Goal: Transaction & Acquisition: Purchase product/service

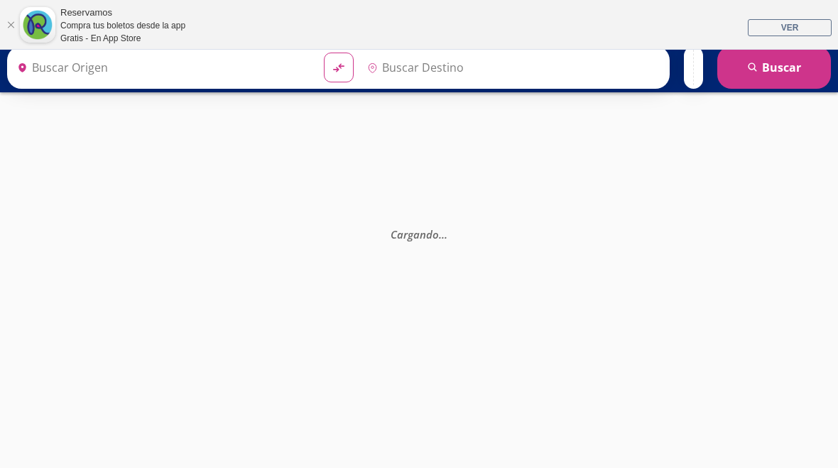
type input "[GEOGRAPHIC_DATA], [GEOGRAPHIC_DATA]"
type input "Colima, Colima"
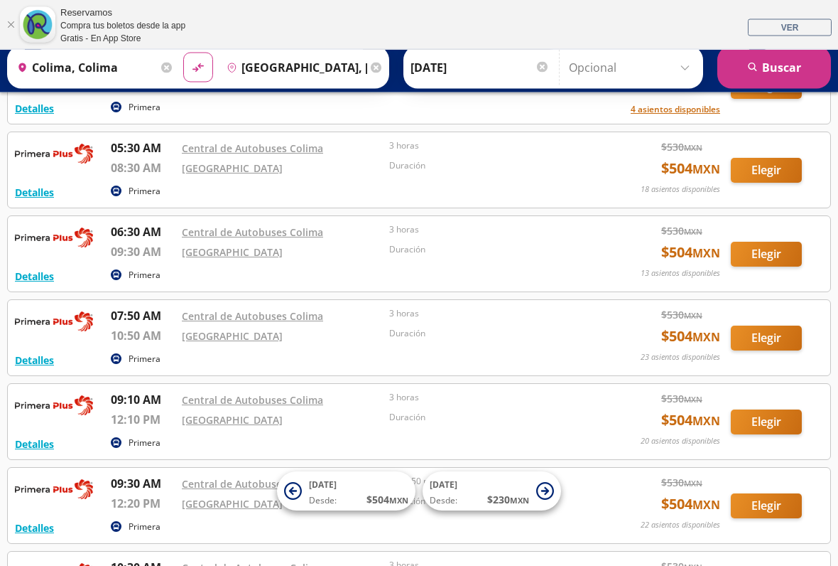
scroll to position [410, 0]
click at [38, 271] on button "Detalles" at bounding box center [34, 276] width 39 height 15
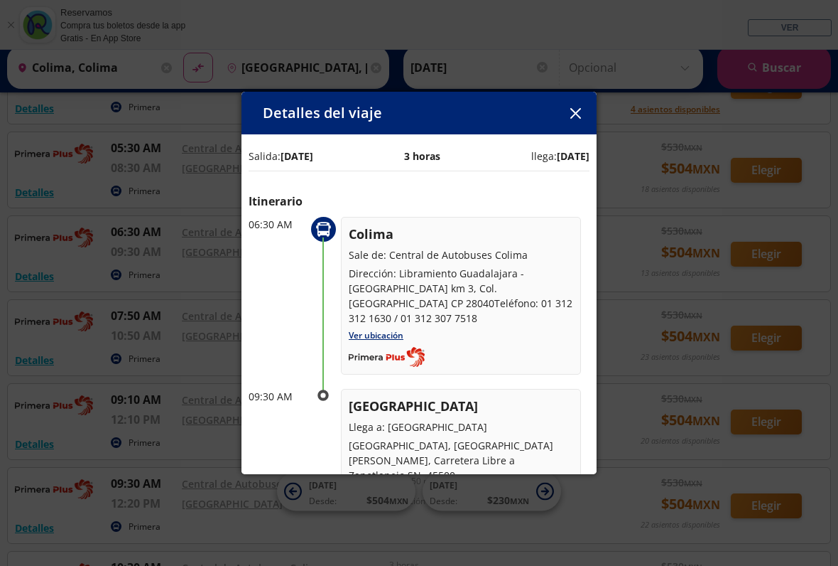
scroll to position [0, 0]
click at [578, 114] on icon "button" at bounding box center [576, 113] width 11 height 11
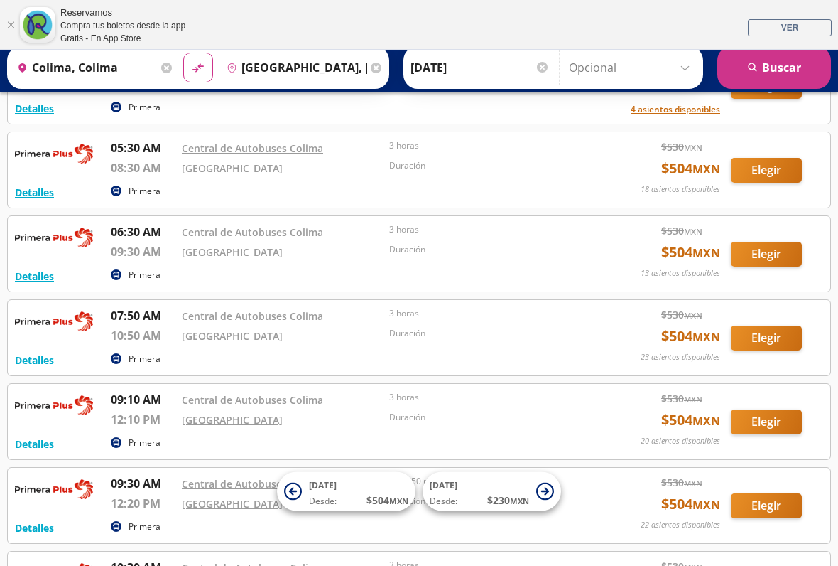
click at [762, 264] on button "Elegir" at bounding box center [766, 254] width 71 height 25
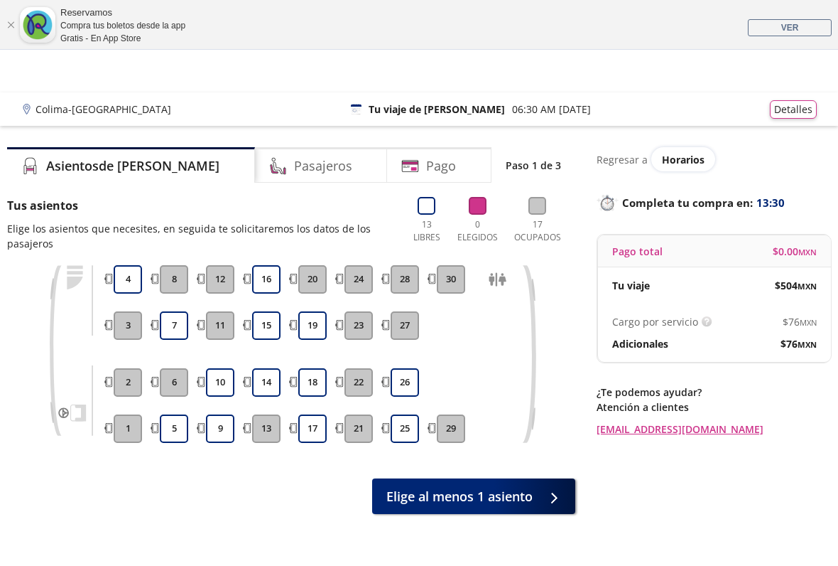
click at [316, 381] on button "18" at bounding box center [312, 382] width 28 height 28
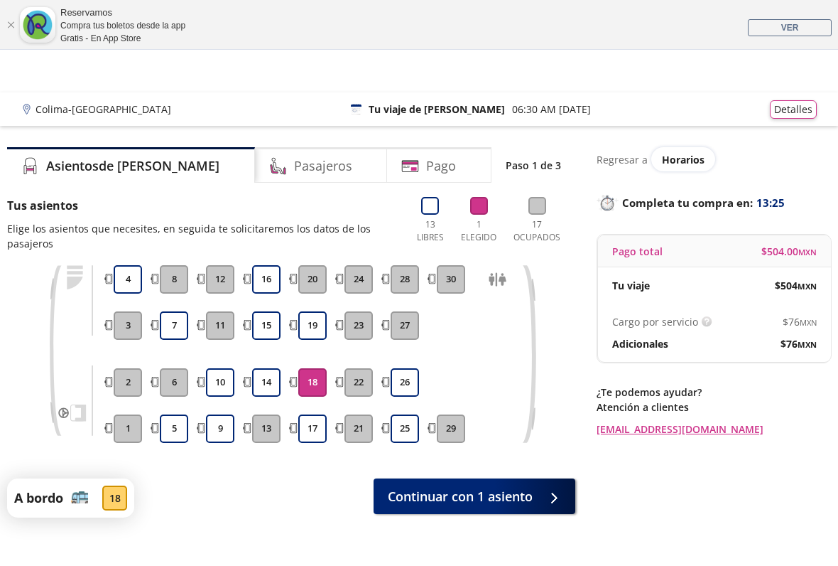
click at [549, 467] on icon at bounding box center [544, 497] width 11 height 11
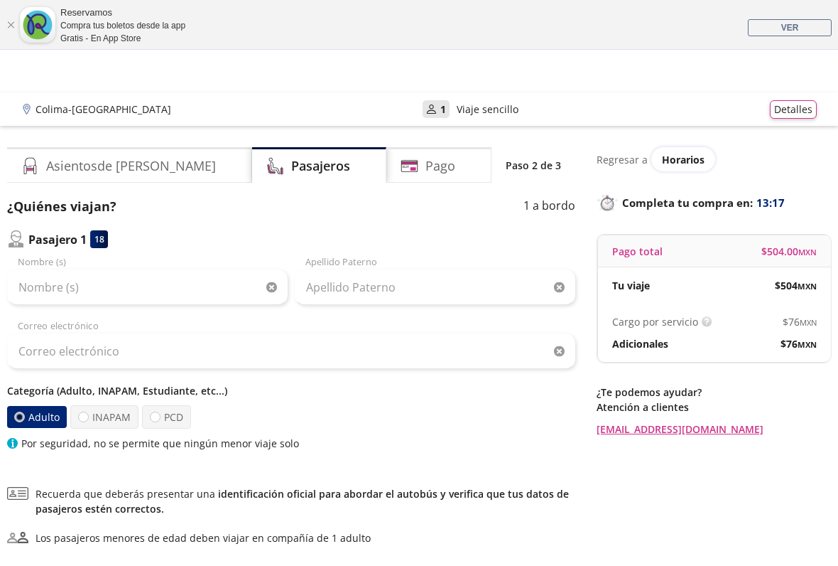
click at [90, 414] on label "INAPAM" at bounding box center [104, 416] width 68 height 23
click at [88, 414] on input "INAPAM" at bounding box center [83, 416] width 9 height 9
radio input "true"
radio input "false"
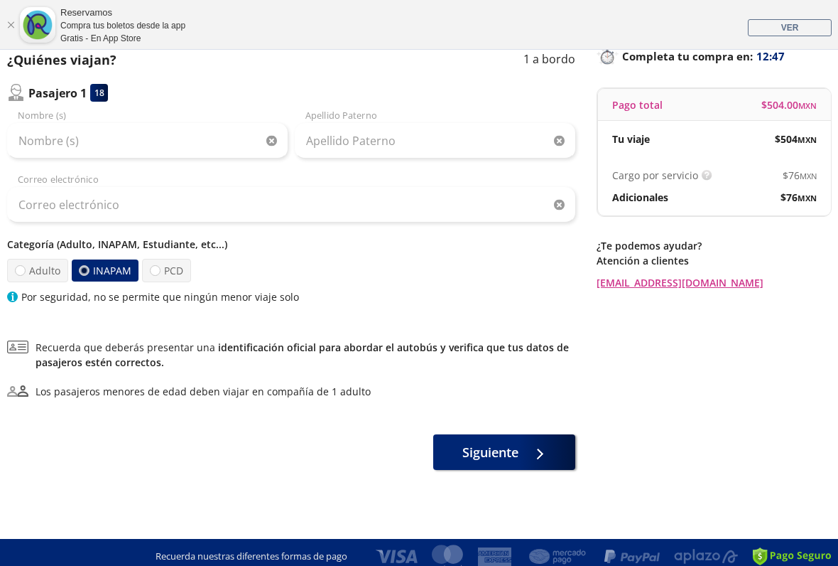
scroll to position [155, 0]
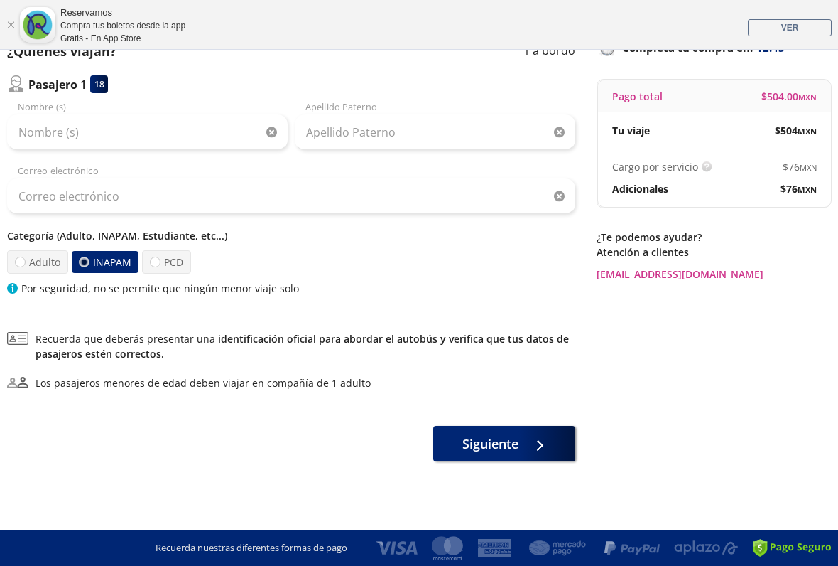
click at [528, 445] on div at bounding box center [536, 444] width 21 height 18
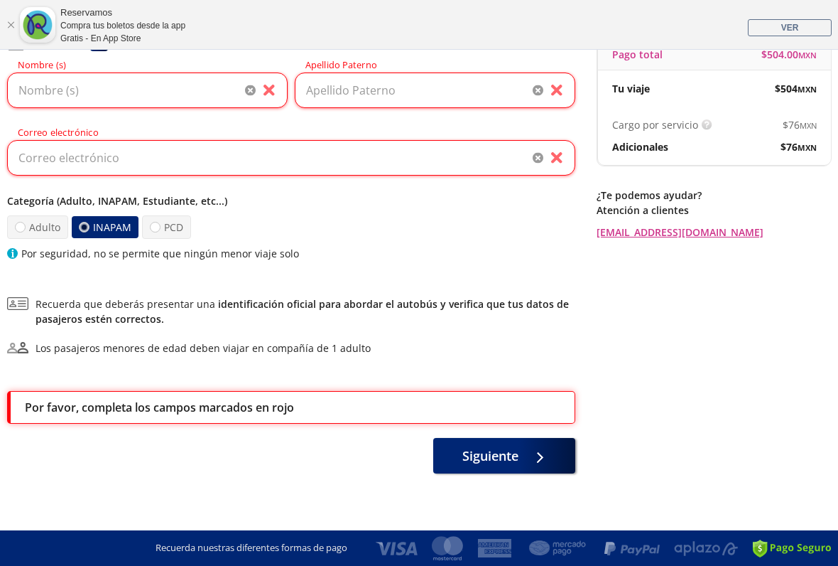
click at [252, 92] on icon "button" at bounding box center [250, 90] width 11 height 11
click at [247, 96] on input "Nombre (s)" at bounding box center [147, 90] width 281 height 36
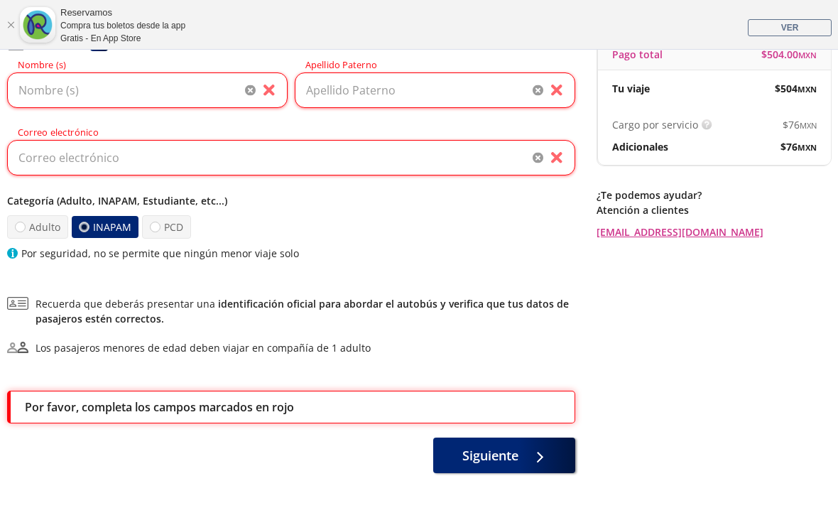
click at [775, 212] on p "Atención a clientes" at bounding box center [714, 209] width 234 height 15
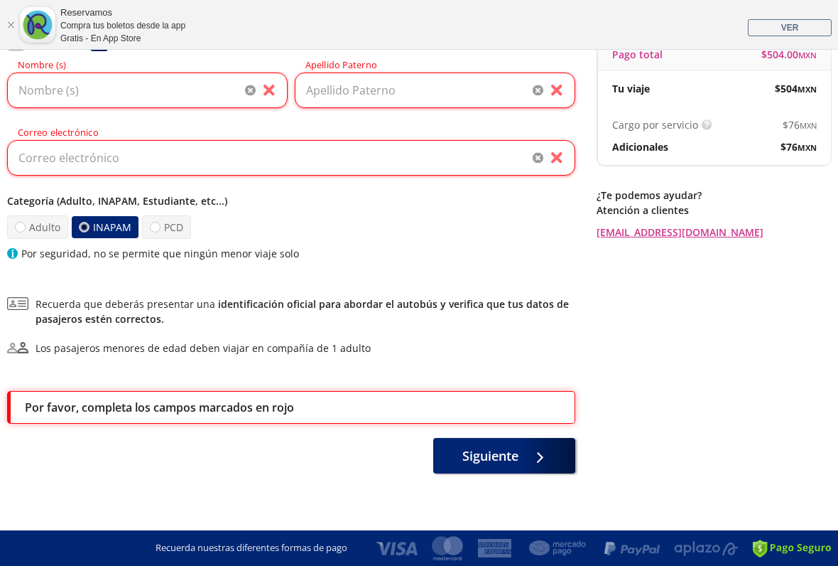
click at [12, 22] on link "Cerrar" at bounding box center [10, 25] width 9 height 9
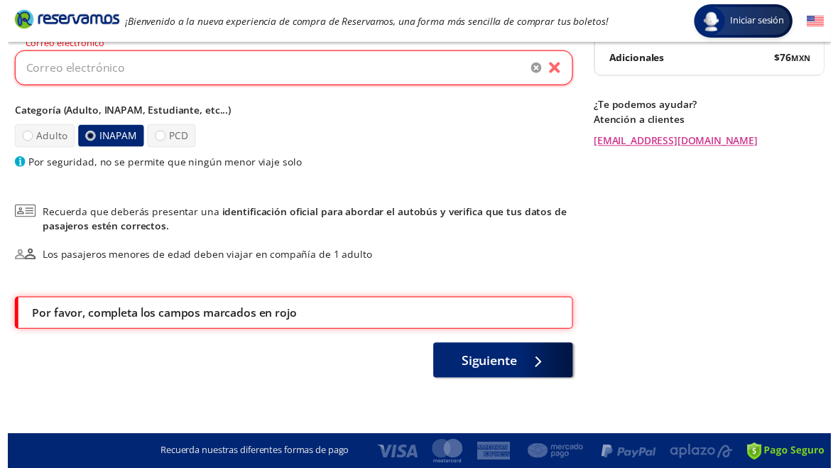
scroll to position [244, 0]
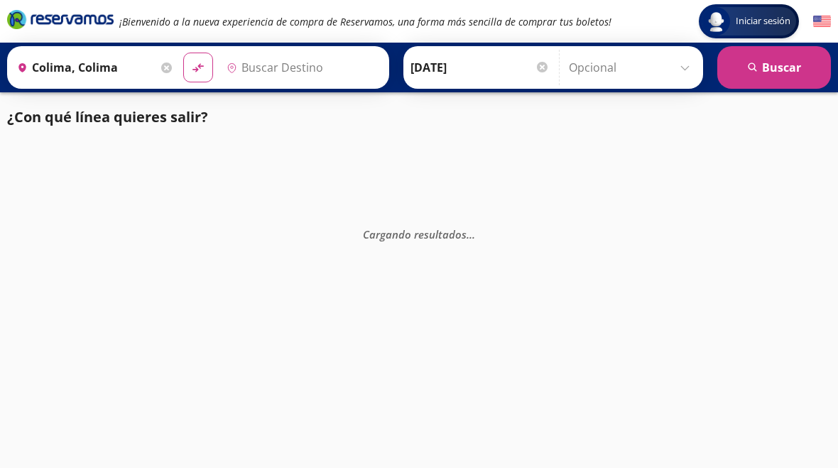
type input "[GEOGRAPHIC_DATA], [GEOGRAPHIC_DATA]"
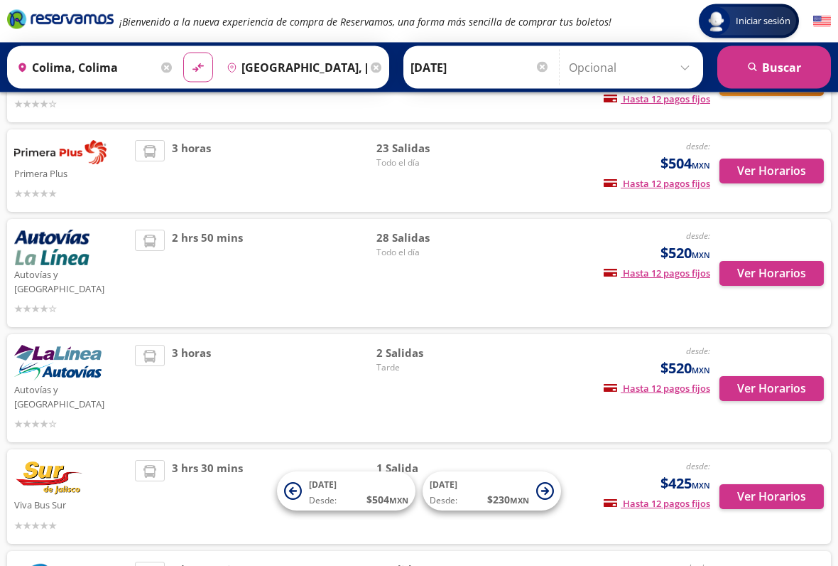
scroll to position [236, 0]
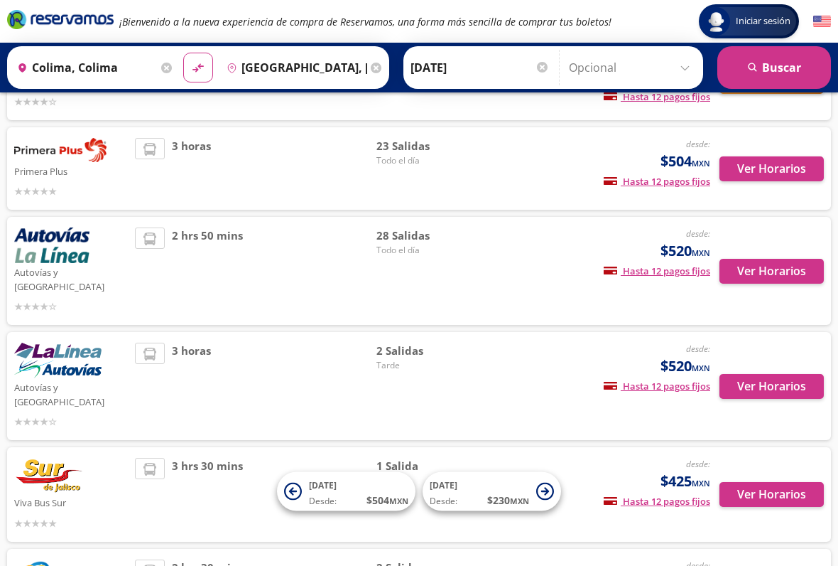
click at [771, 261] on button "Ver Horarios" at bounding box center [772, 271] width 104 height 25
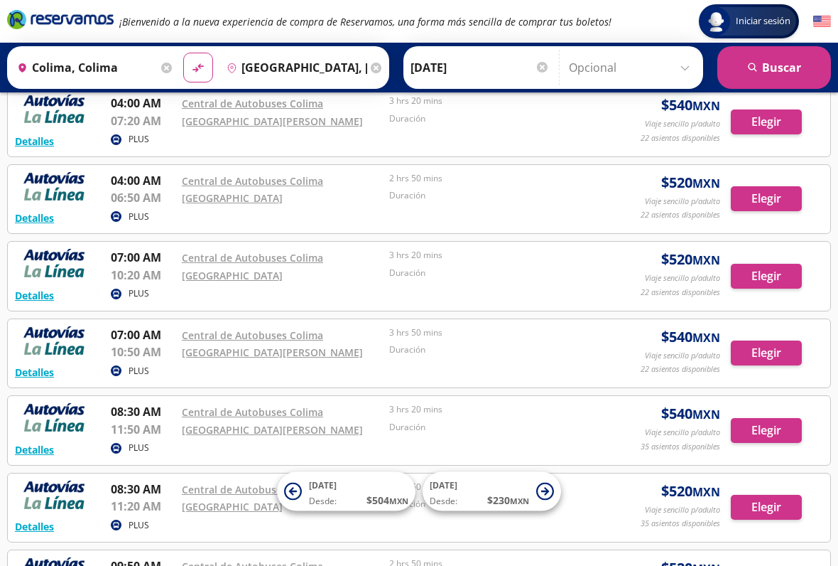
scroll to position [391, 0]
click at [777, 274] on button "Elegir" at bounding box center [766, 276] width 71 height 25
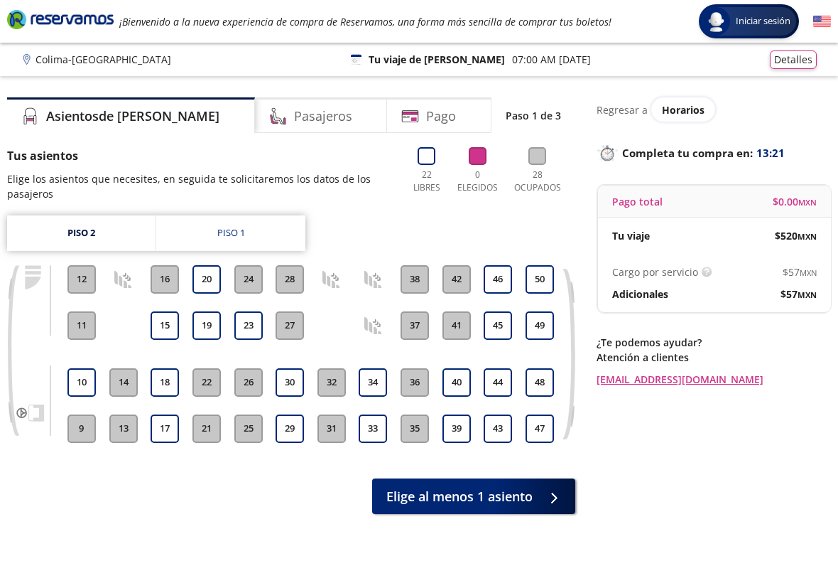
click at [239, 232] on div "Piso 1" at bounding box center [231, 233] width 28 height 14
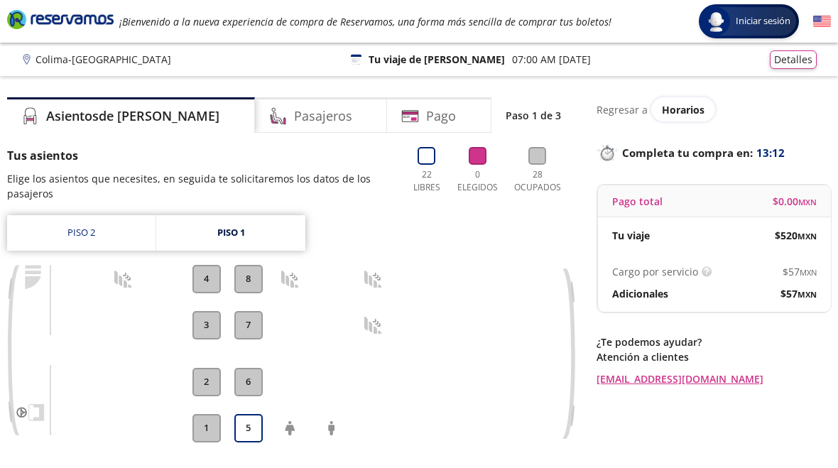
click at [61, 223] on link "Piso 2" at bounding box center [81, 233] width 148 height 36
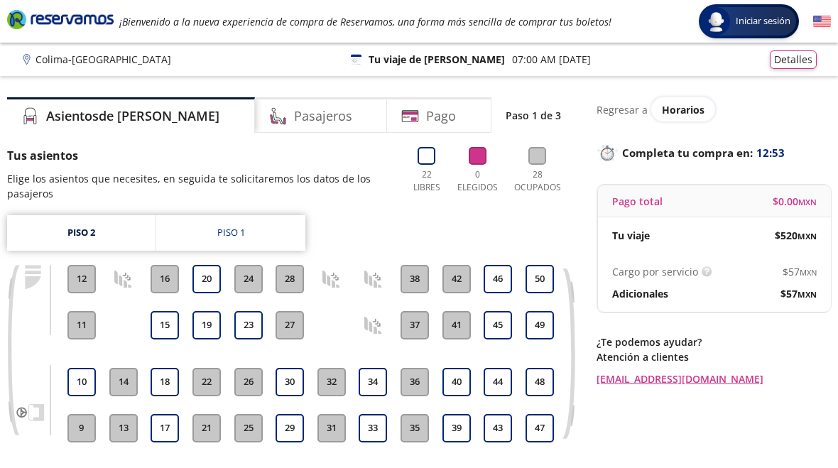
click at [292, 374] on button "30" at bounding box center [290, 382] width 28 height 28
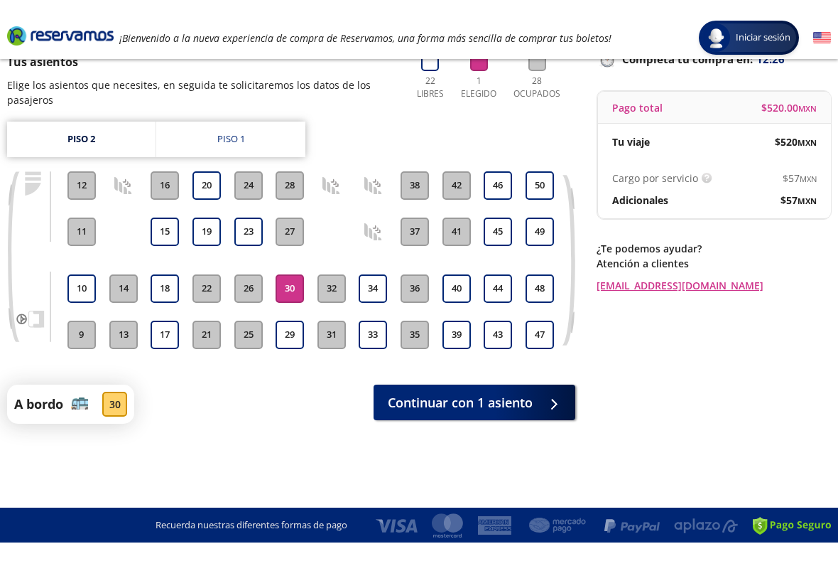
scroll to position [105, 0]
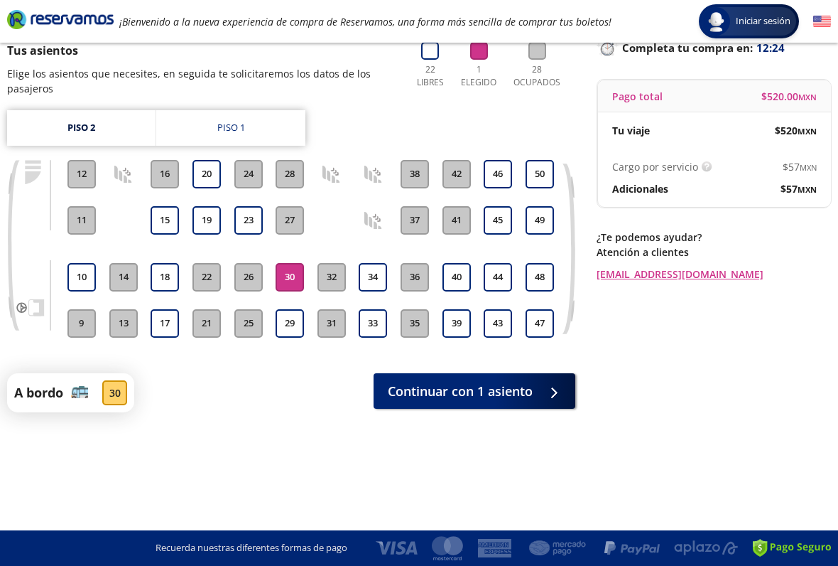
click at [498, 388] on span "Continuar con 1 asiento" at bounding box center [460, 391] width 145 height 19
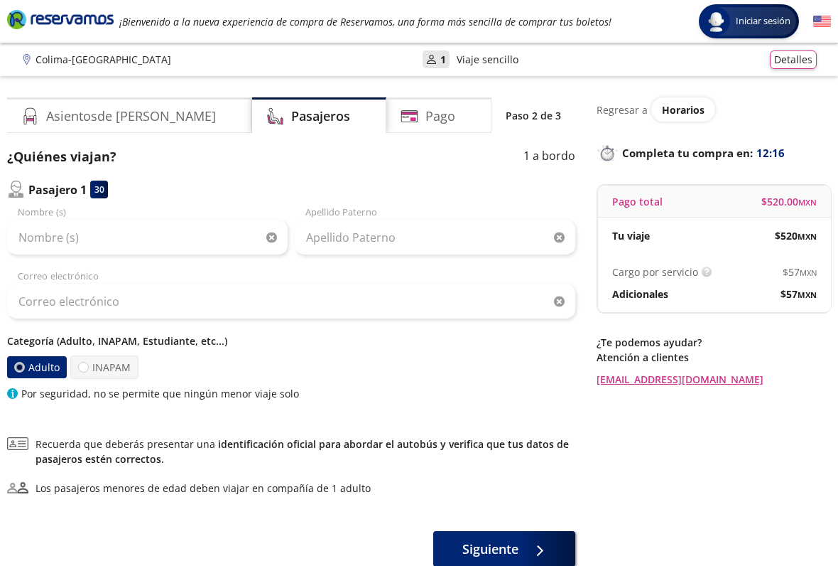
click at [87, 362] on label "INAPAM" at bounding box center [104, 366] width 68 height 23
click at [87, 362] on input "INAPAM" at bounding box center [83, 366] width 9 height 9
radio input "true"
radio input "false"
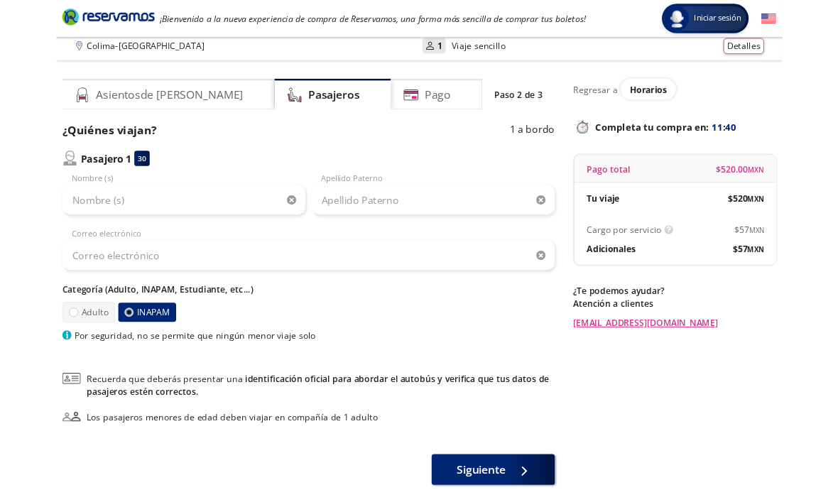
scroll to position [46, 0]
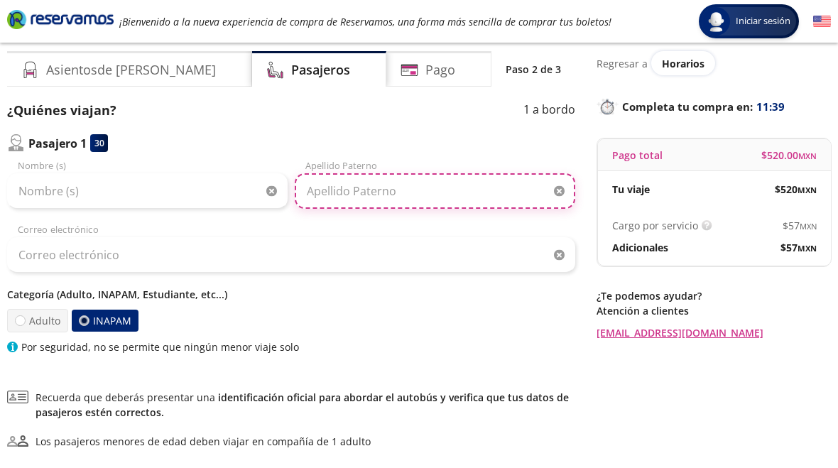
click at [460, 200] on input "Apellido Paterno" at bounding box center [435, 191] width 281 height 36
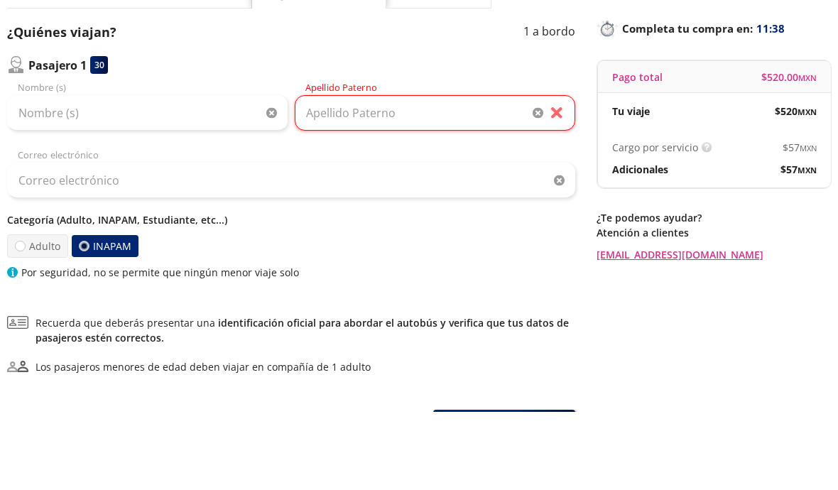
scroll to position [124, 0]
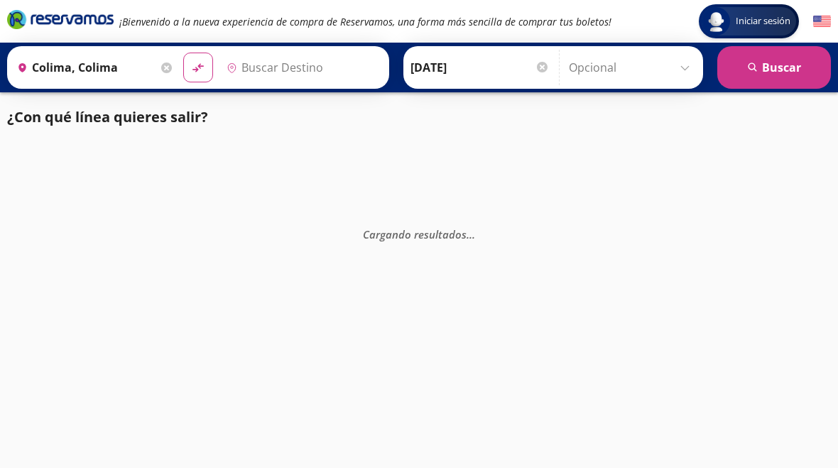
type input "[GEOGRAPHIC_DATA], [GEOGRAPHIC_DATA]"
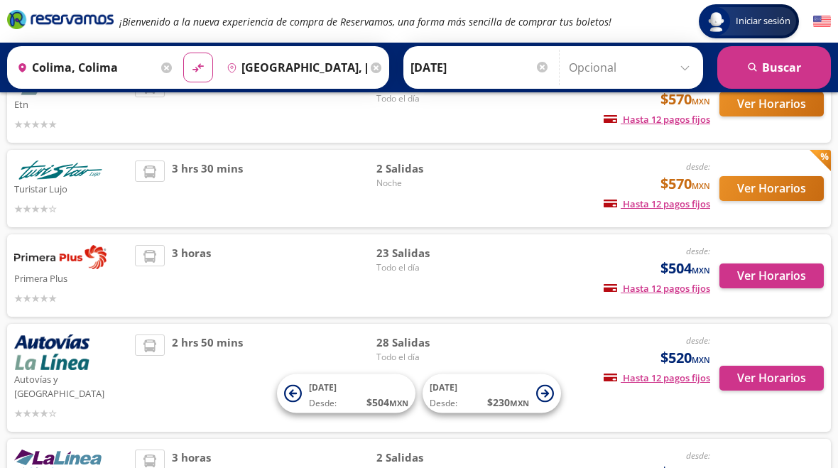
scroll to position [128, 0]
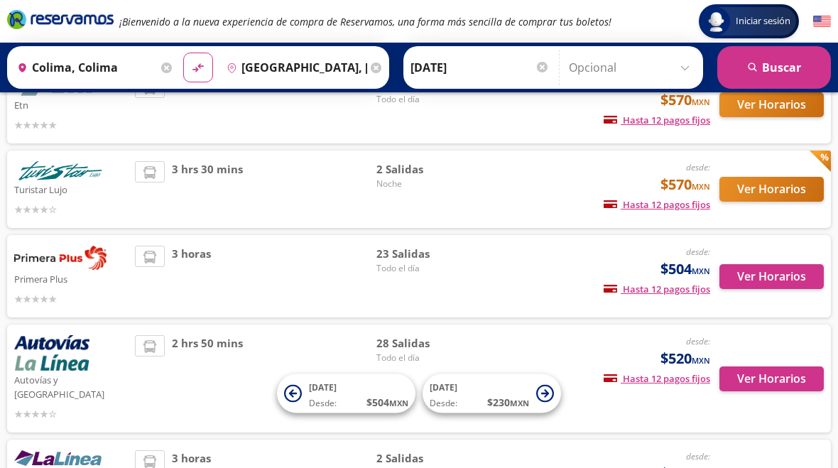
click at [759, 274] on button "Ver Horarios" at bounding box center [772, 276] width 104 height 25
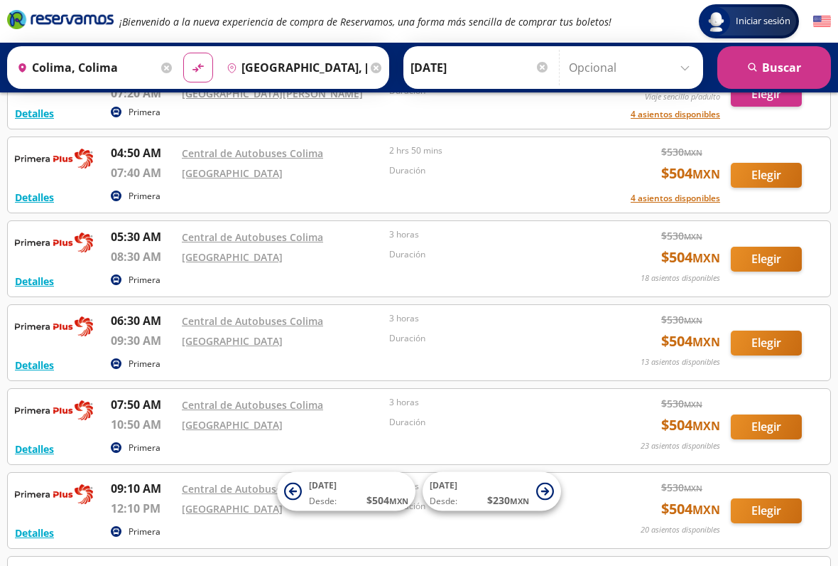
scroll to position [273, 0]
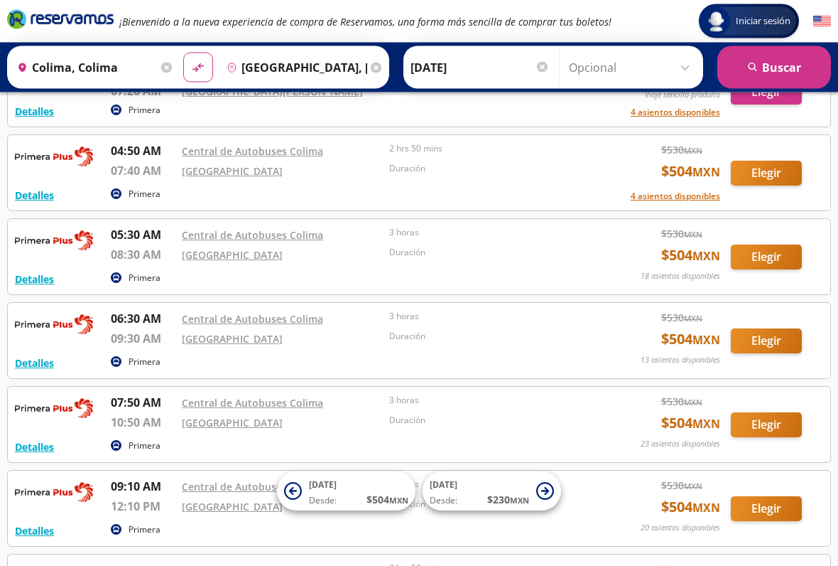
click at [764, 341] on button "Elegir" at bounding box center [766, 341] width 71 height 25
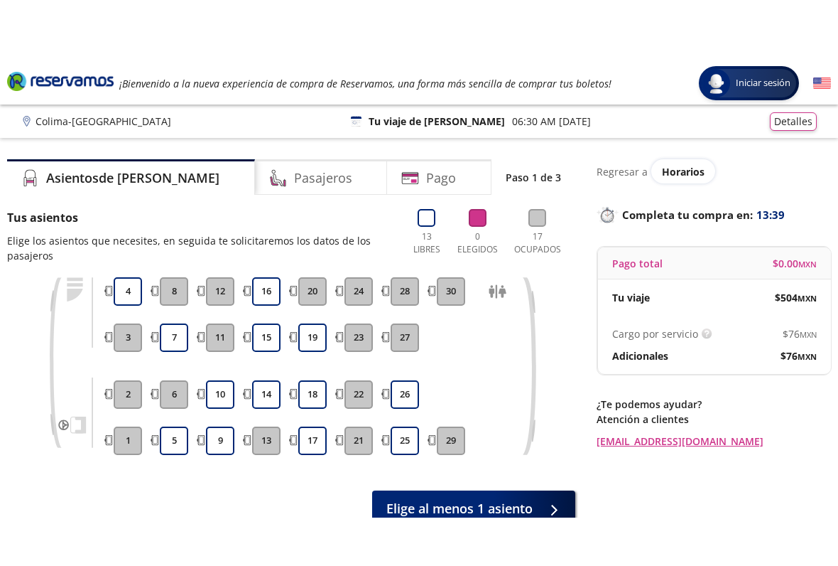
scroll to position [1, 0]
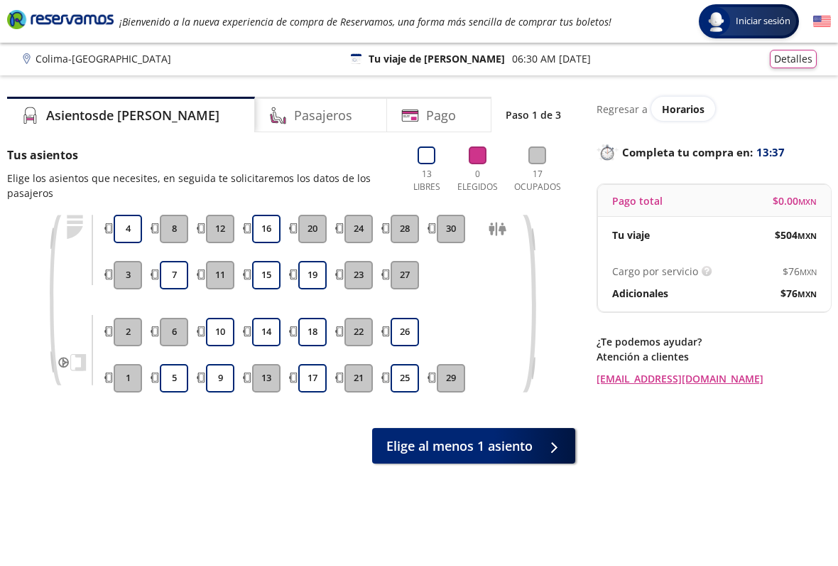
click at [294, 113] on h4 "Pasajeros" at bounding box center [323, 115] width 58 height 19
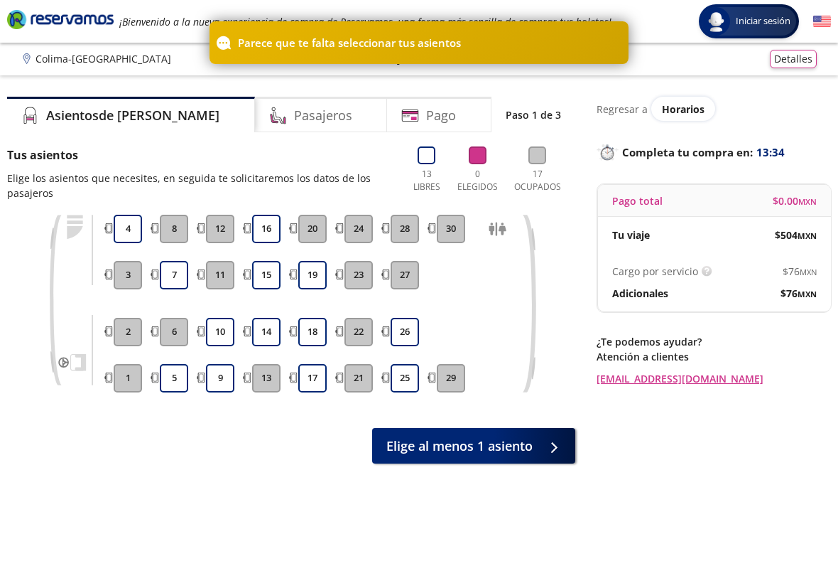
click at [168, 143] on div "Asientos de [PERSON_NAME] Pago Paso 1 de 3 Tus asientos Elige los asientos que …" at bounding box center [291, 337] width 568 height 481
click at [318, 328] on button "18" at bounding box center [312, 332] width 28 height 28
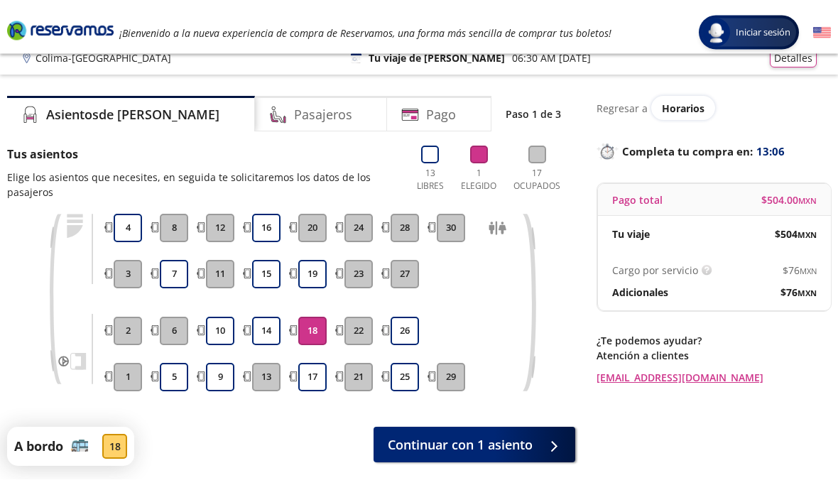
scroll to position [0, 0]
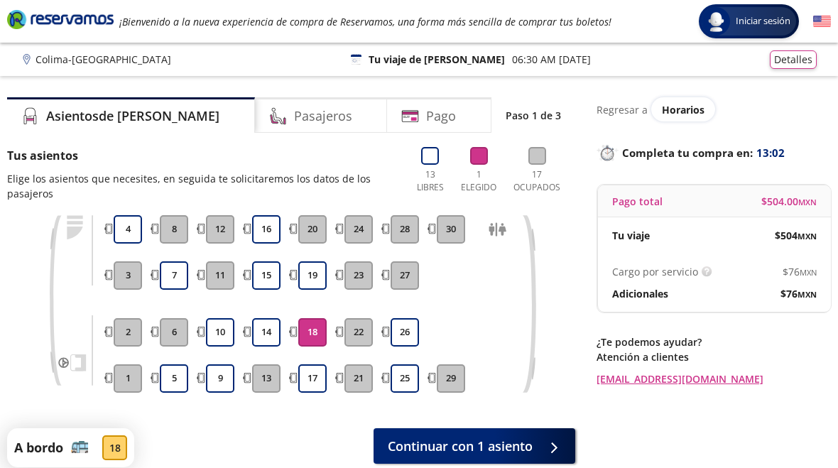
click at [531, 444] on span "Continuar con 1 asiento" at bounding box center [460, 446] width 145 height 19
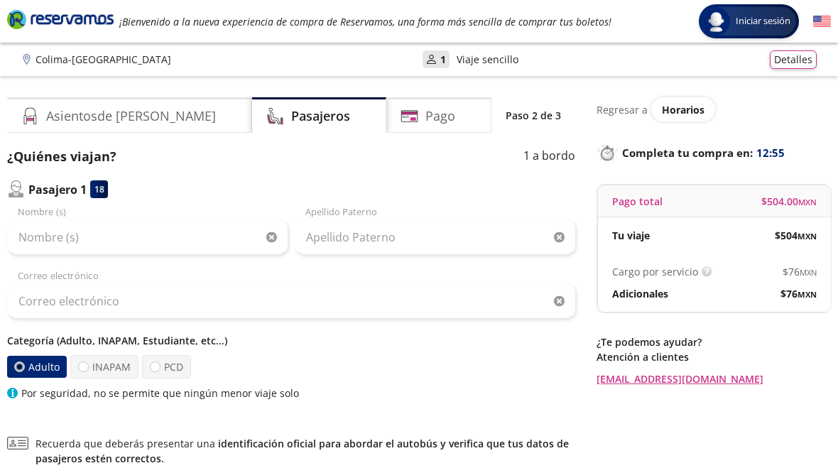
click at [87, 363] on div at bounding box center [83, 367] width 11 height 11
click at [87, 363] on input "INAPAM" at bounding box center [83, 366] width 9 height 9
radio input "true"
radio input "false"
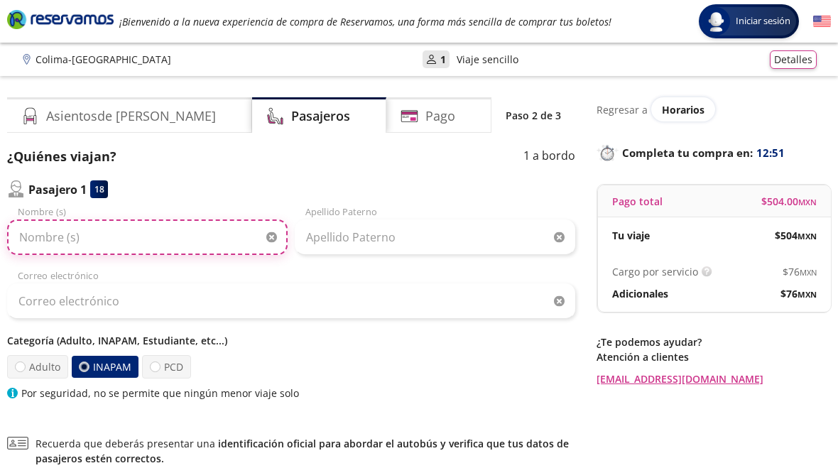
click at [98, 238] on input "Nombre (s)" at bounding box center [147, 238] width 281 height 36
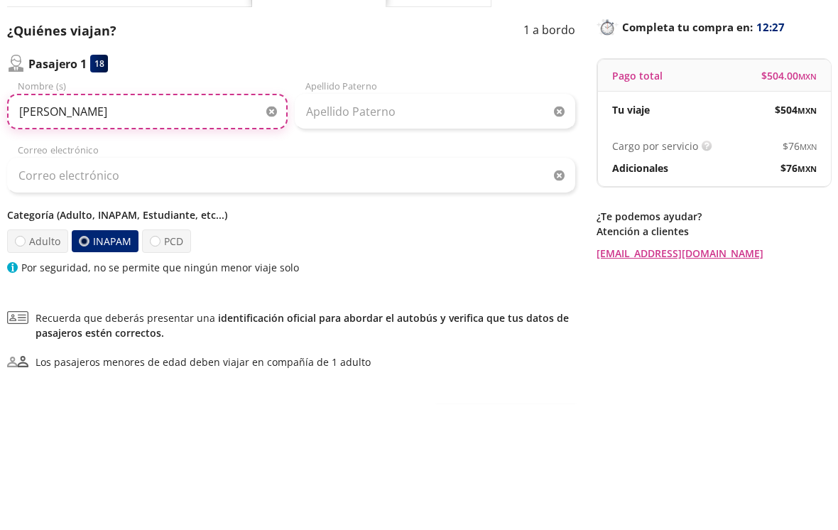
type input "[PERSON_NAME]"
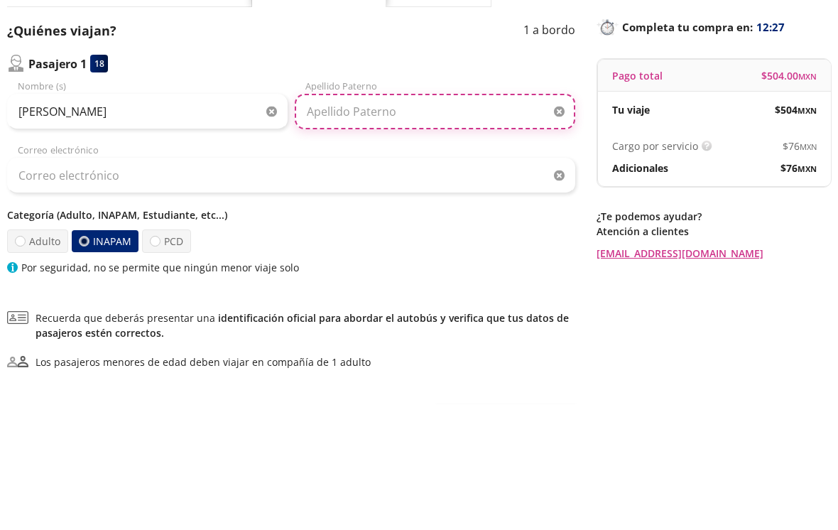
click at [414, 220] on input "Apellido Paterno" at bounding box center [435, 238] width 281 height 36
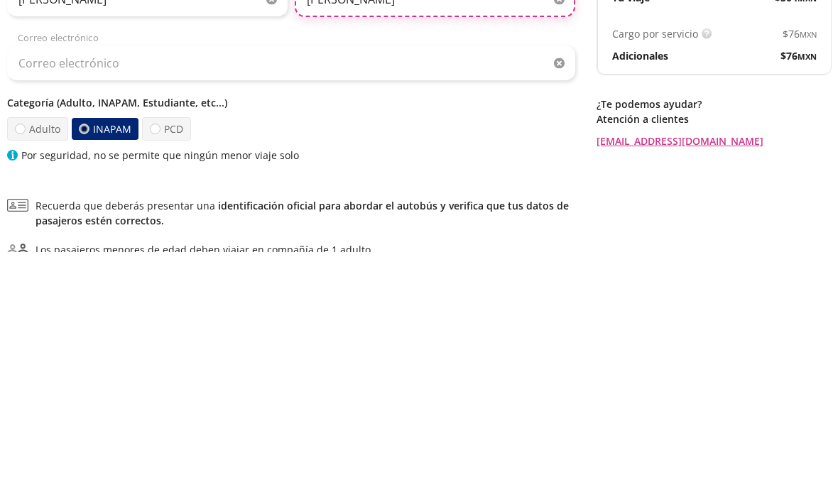
type input "[PERSON_NAME]"
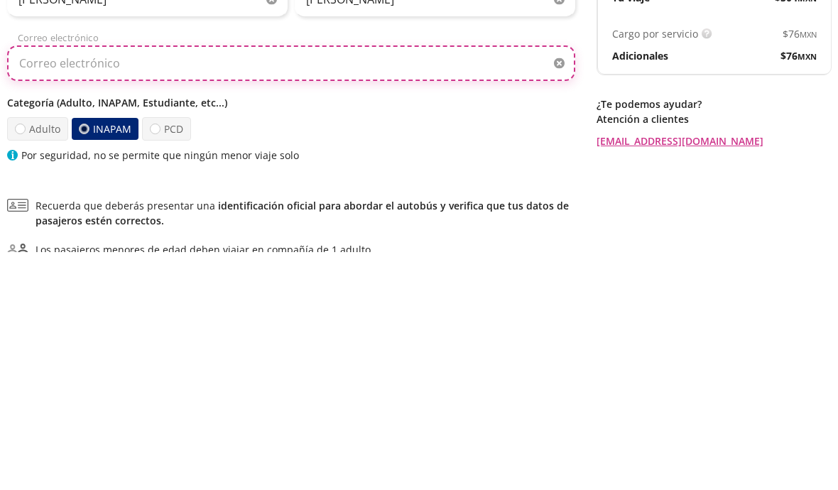
click at [36, 283] on input "Correo electrónico" at bounding box center [291, 301] width 568 height 36
type input "[EMAIL_ADDRESS][DOMAIN_NAME]"
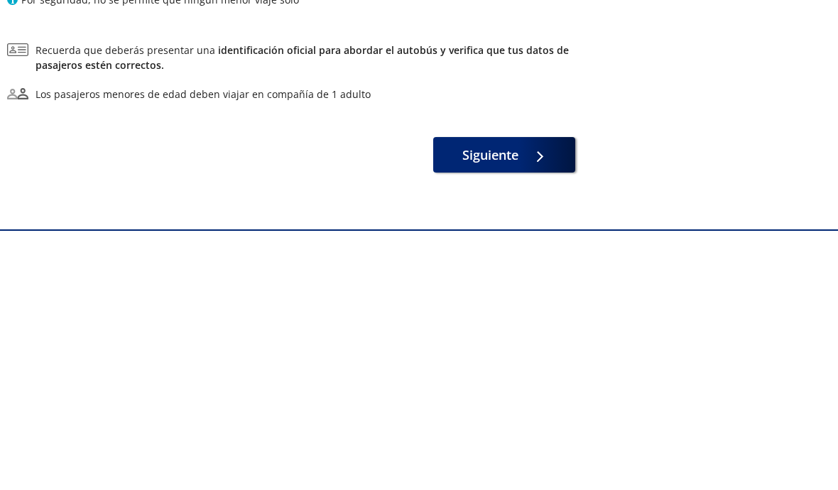
scroll to position [168, 0]
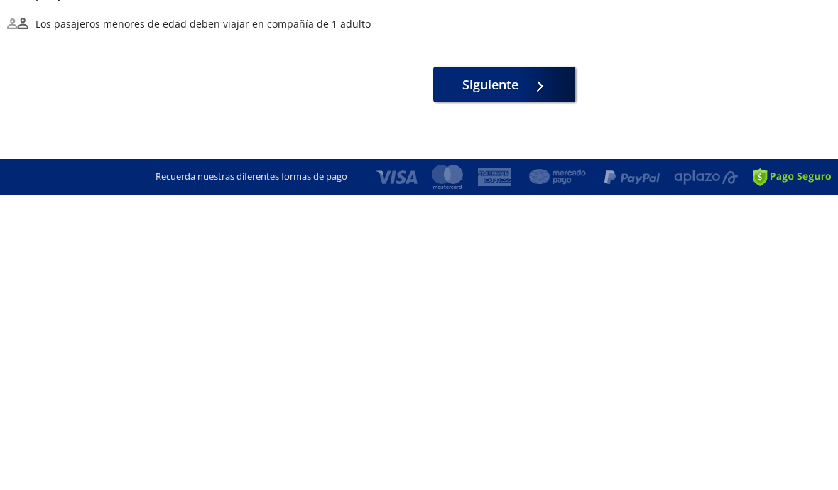
click at [488, 371] on span "Siguiente" at bounding box center [491, 380] width 56 height 19
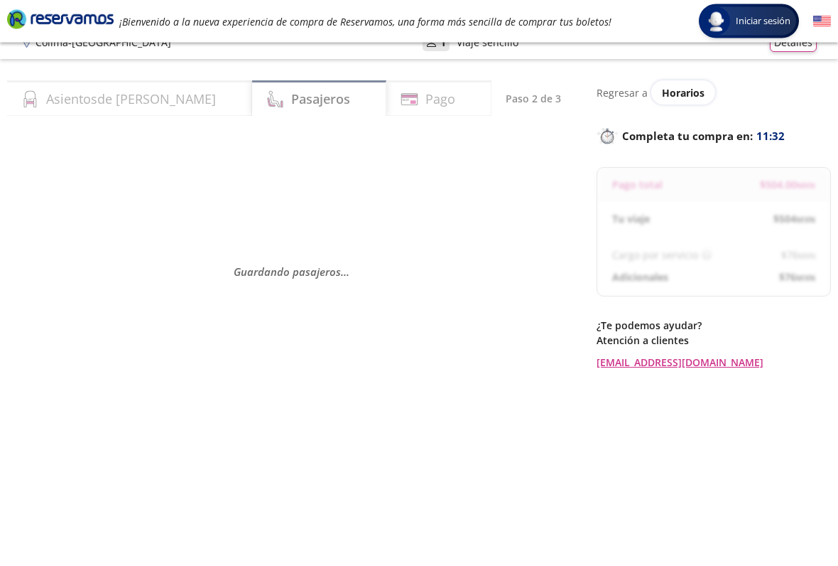
scroll to position [19, 0]
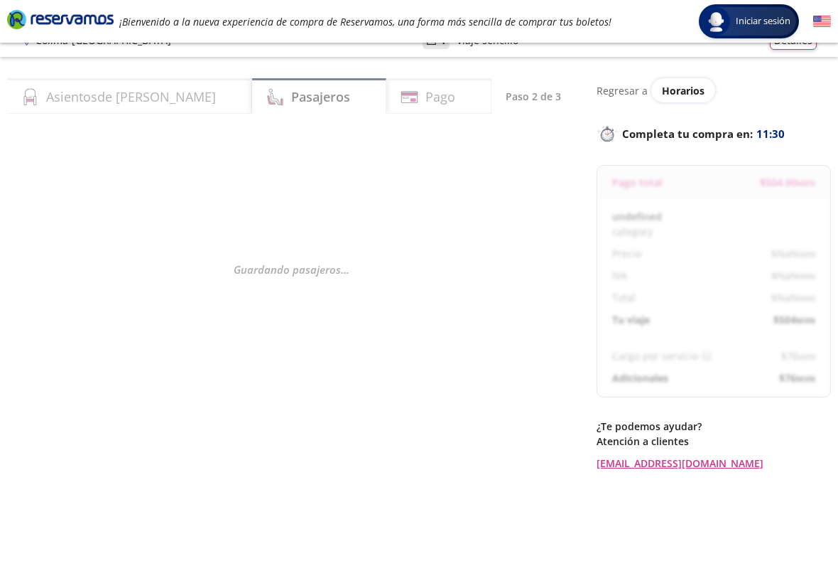
select select "MX"
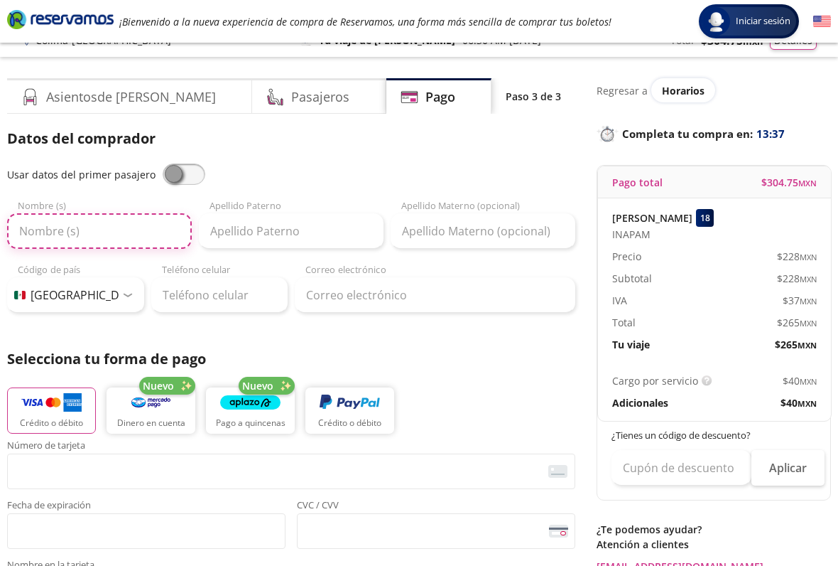
click at [53, 228] on input "Nombre (s)" at bounding box center [99, 231] width 185 height 36
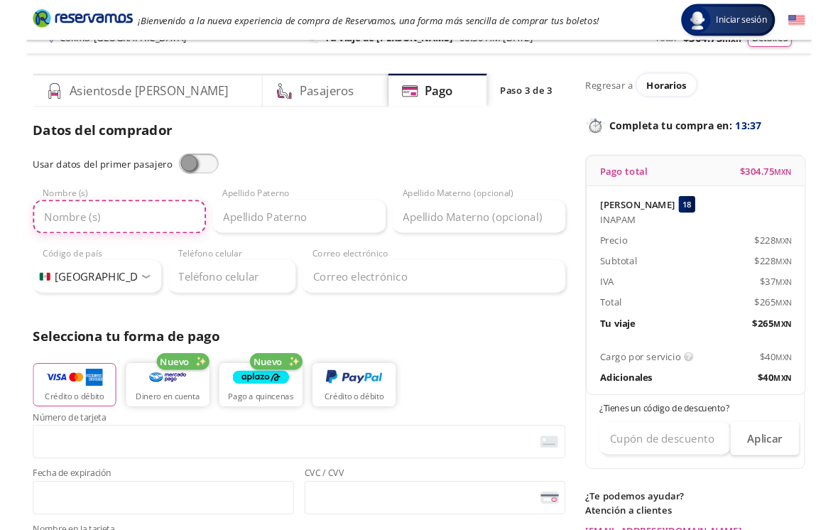
scroll to position [18, 0]
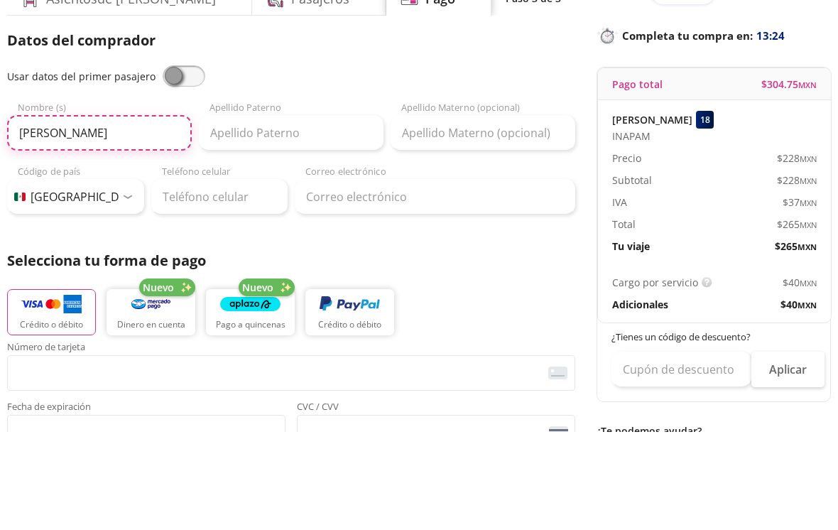
type input "[PERSON_NAME]"
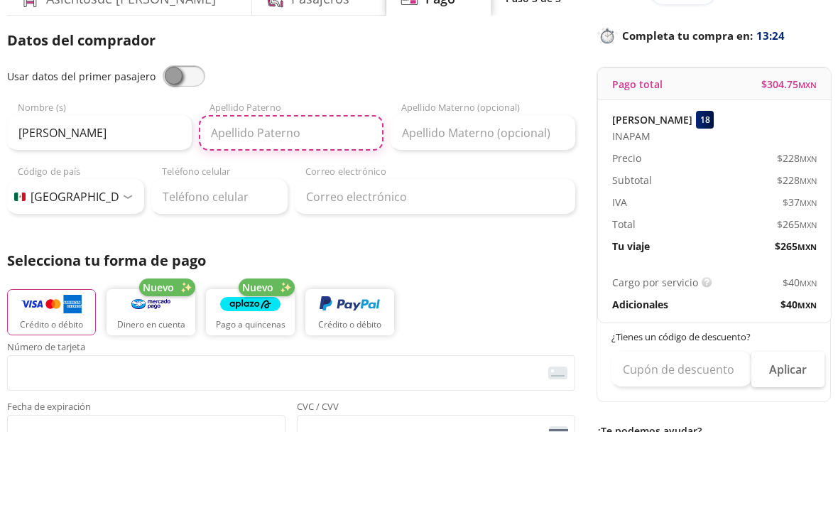
click at [303, 214] on input "Apellido Paterno" at bounding box center [291, 232] width 185 height 36
type input "[PERSON_NAME]"
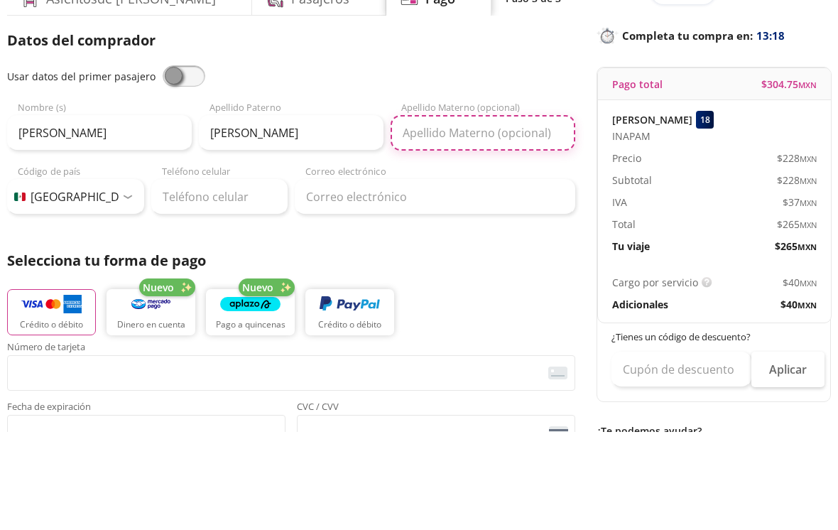
click at [436, 214] on input "Apellido Materno (opcional)" at bounding box center [483, 232] width 185 height 36
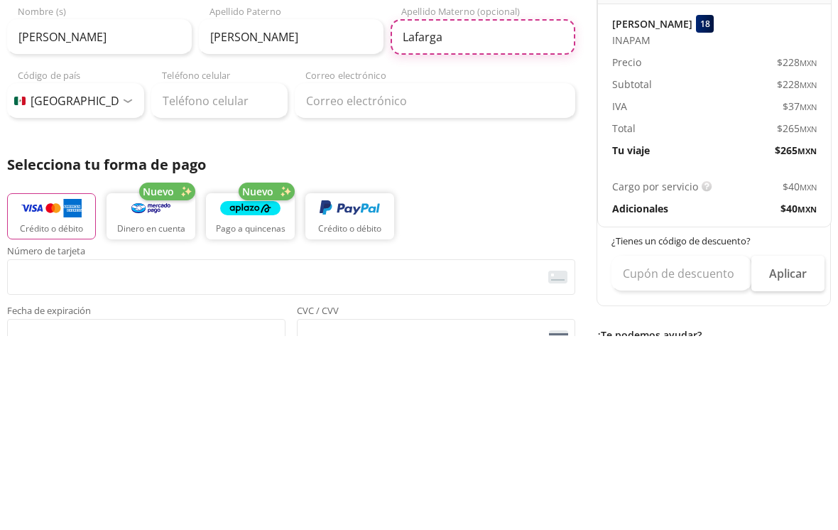
type input "Lafarga"
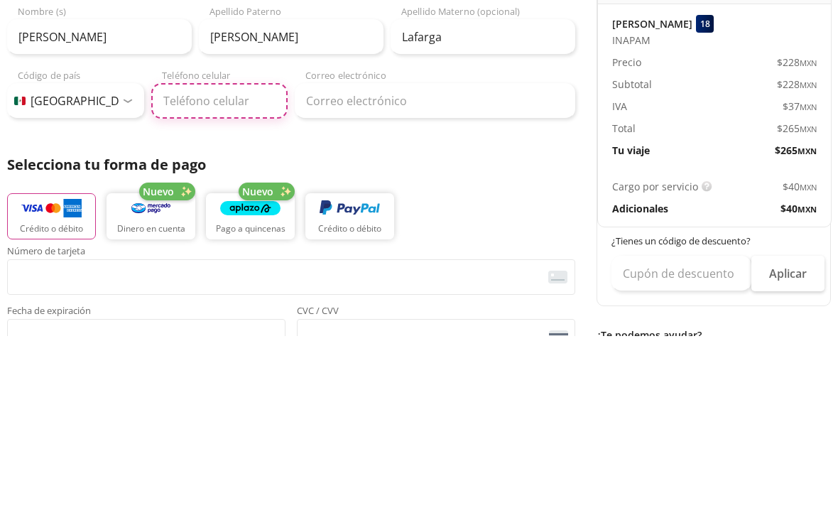
click at [231, 278] on input "Teléfono celular" at bounding box center [219, 296] width 137 height 36
type input "33 3449 4277"
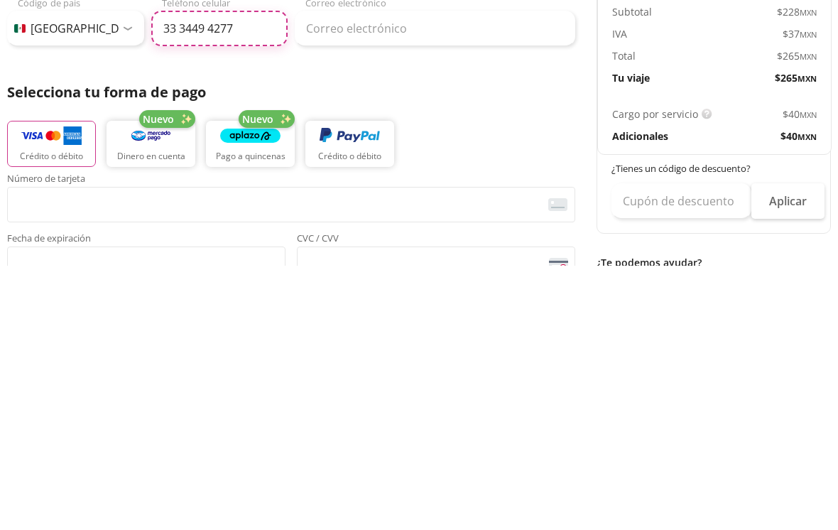
scroll to position [22, 0]
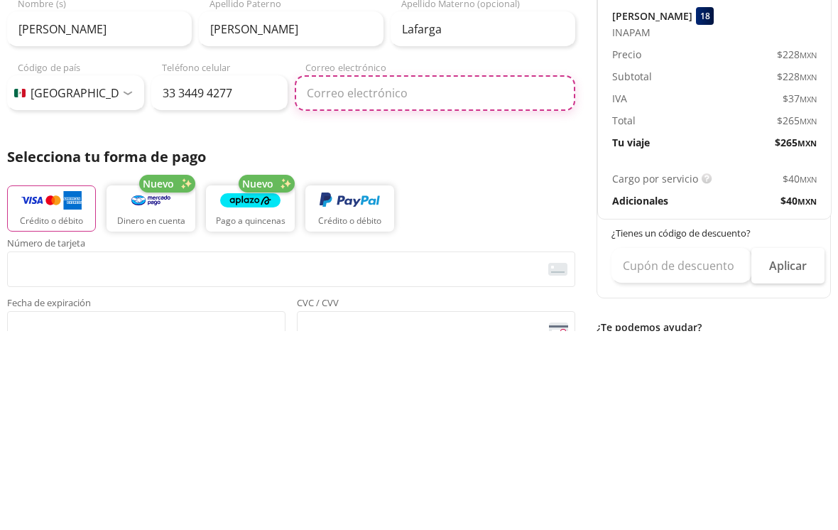
click at [328, 274] on input "Correo electrónico" at bounding box center [435, 292] width 281 height 36
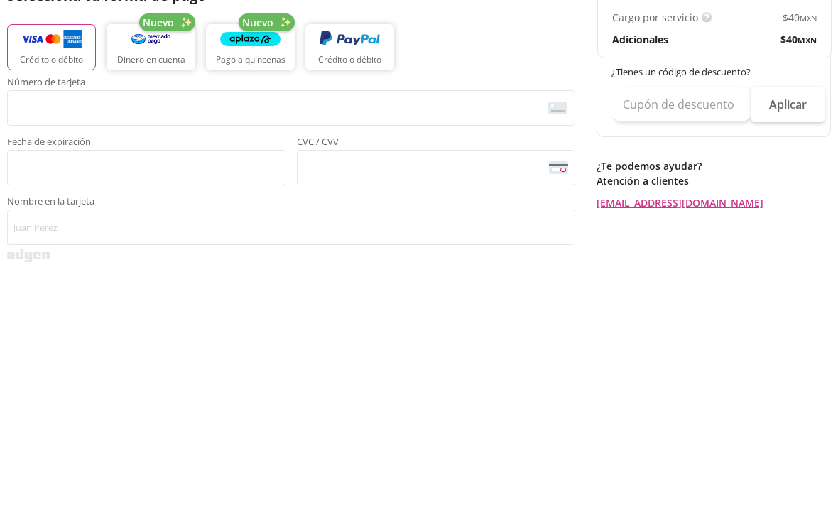
scroll to position [121, 0]
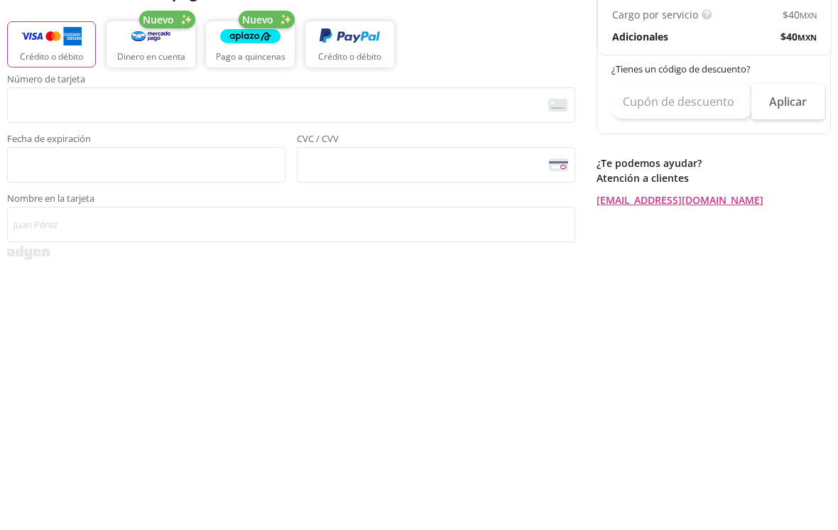
type input "[EMAIL_ADDRESS][DOMAIN_NAME]"
click at [48, 290] on img "button" at bounding box center [51, 300] width 60 height 21
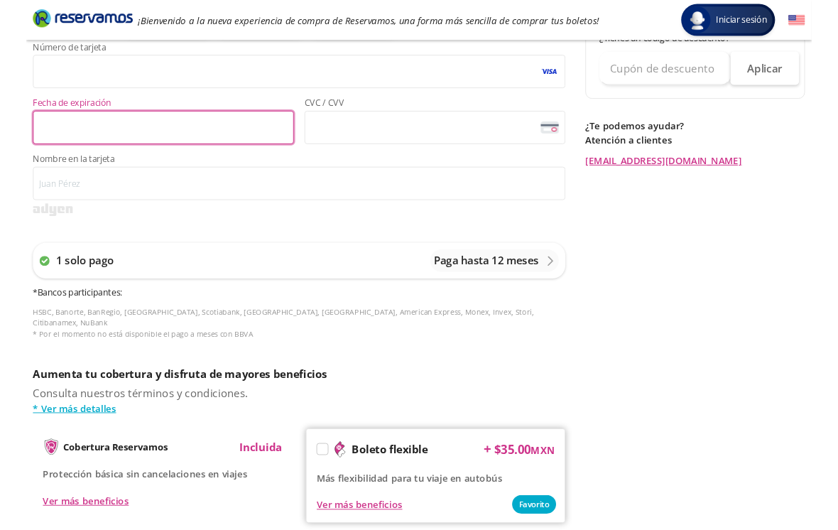
scroll to position [413, 0]
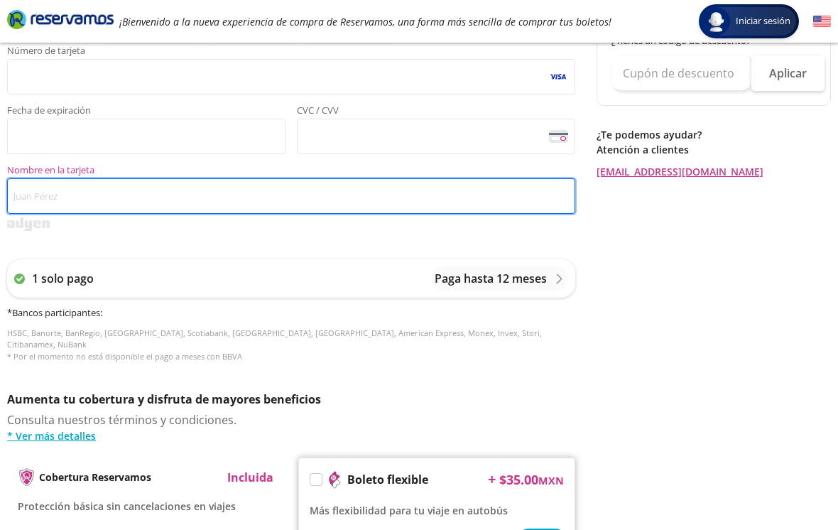
click at [374, 185] on input "Nombre en la tarjeta" at bounding box center [291, 196] width 568 height 36
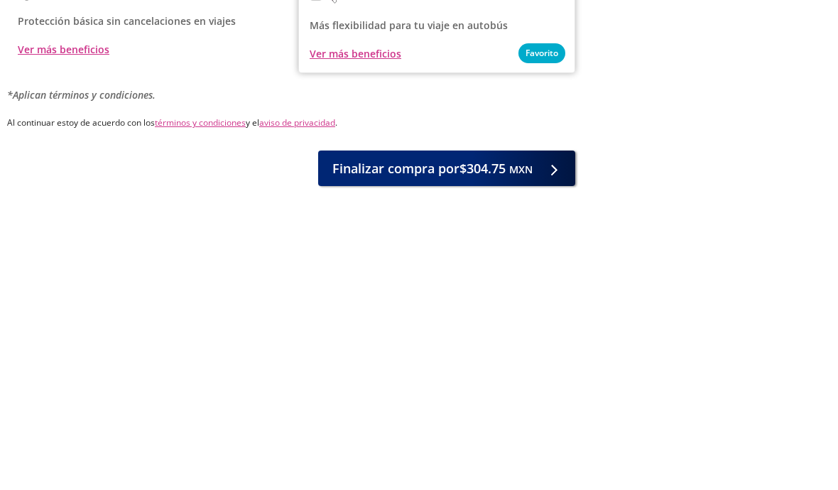
scroll to position [674, 0]
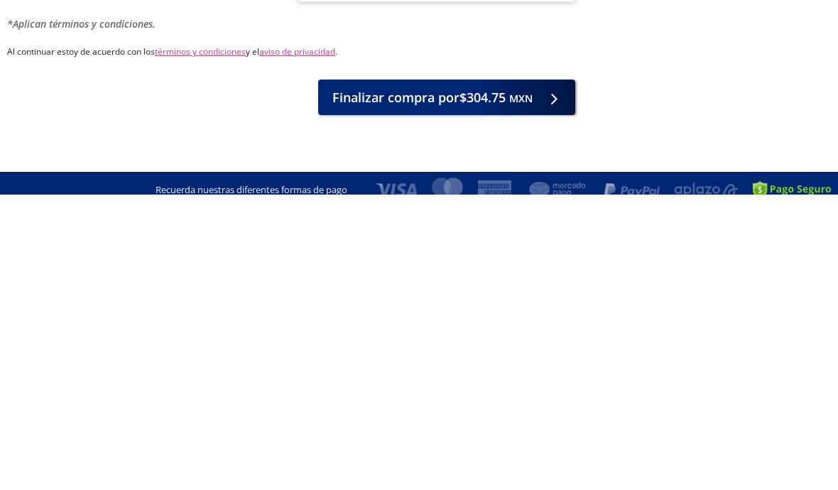
type input "[PERSON_NAME]"
click at [61, 375] on div "Finalizar compra por $304.75 MXN" at bounding box center [291, 393] width 568 height 36
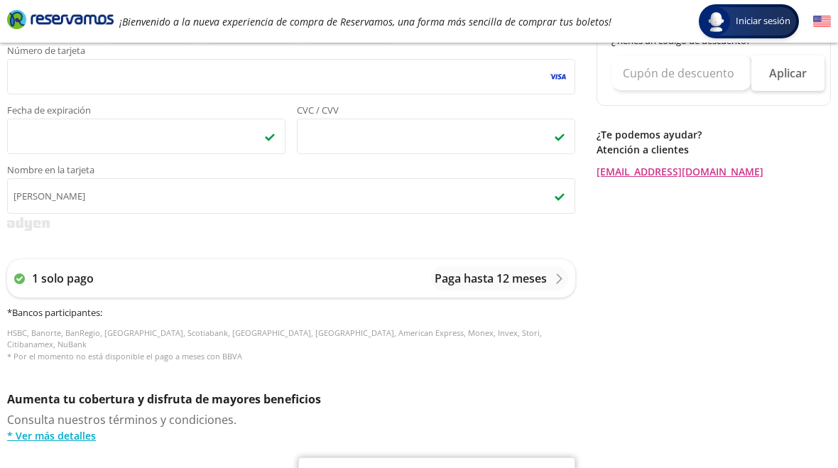
scroll to position [415, 0]
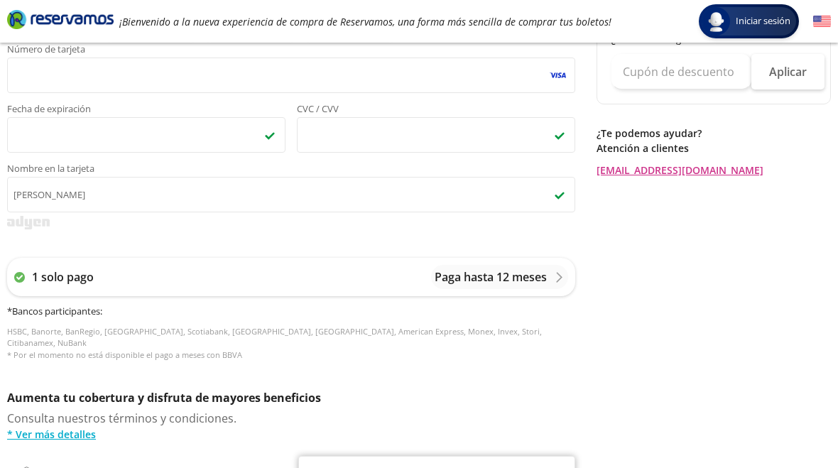
click at [558, 276] on icon at bounding box center [559, 277] width 11 height 11
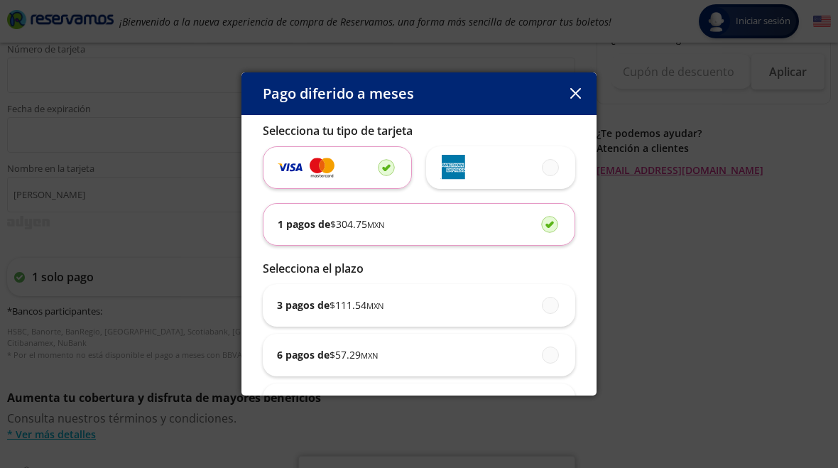
click at [573, 98] on icon "button" at bounding box center [576, 93] width 11 height 11
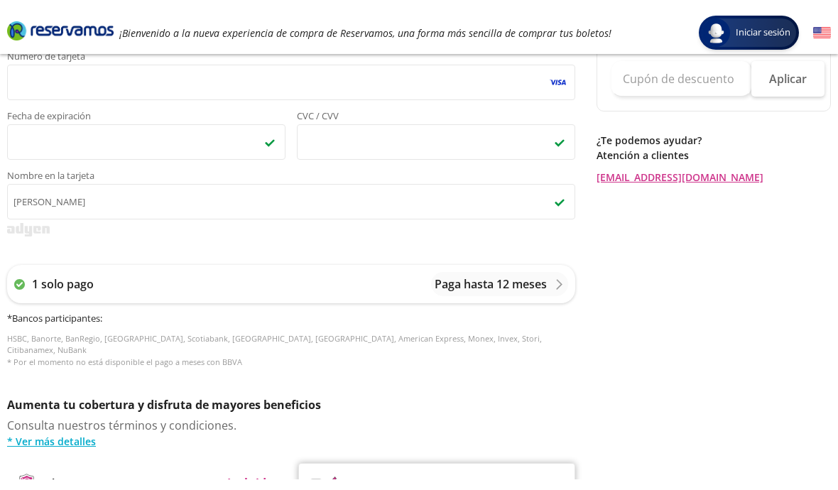
scroll to position [396, 0]
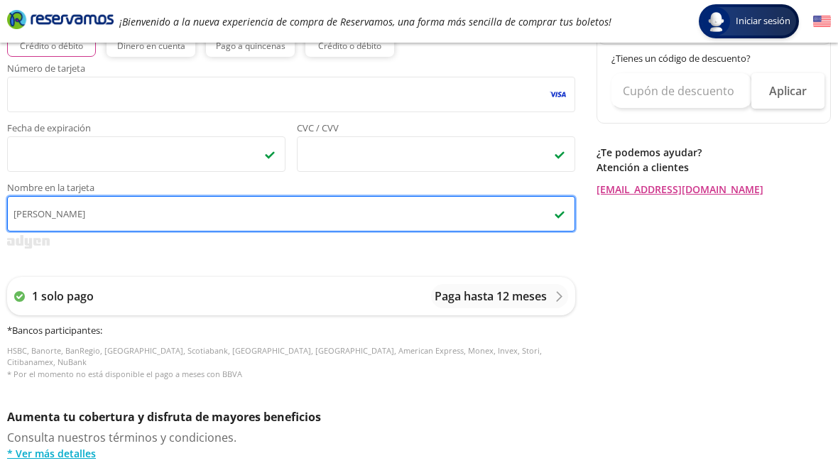
click at [60, 214] on input "[PERSON_NAME]" at bounding box center [291, 214] width 568 height 36
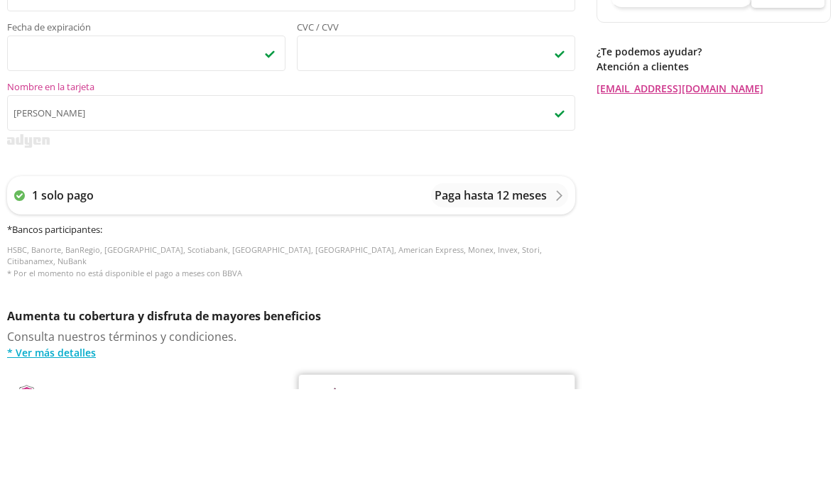
click at [102, 159] on div "Número de tarjeta <p>Your browser does not support iframes.</p> Fecha de expira…" at bounding box center [291, 229] width 568 height 330
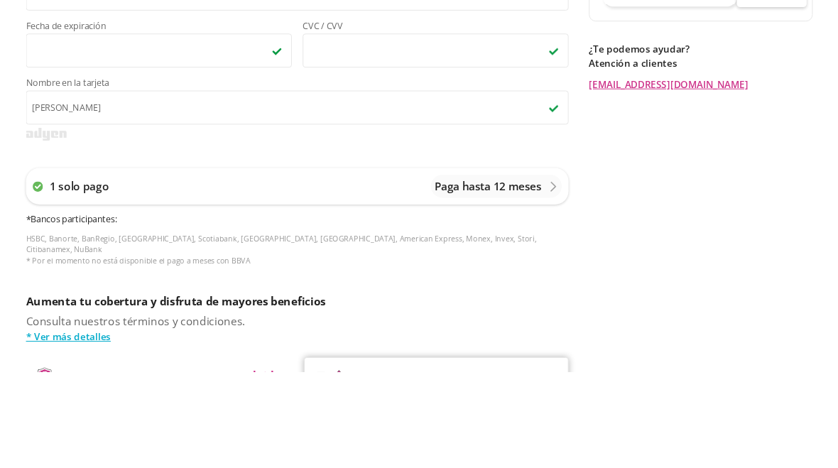
scroll to position [497, 0]
